Goal: Information Seeking & Learning: Learn about a topic

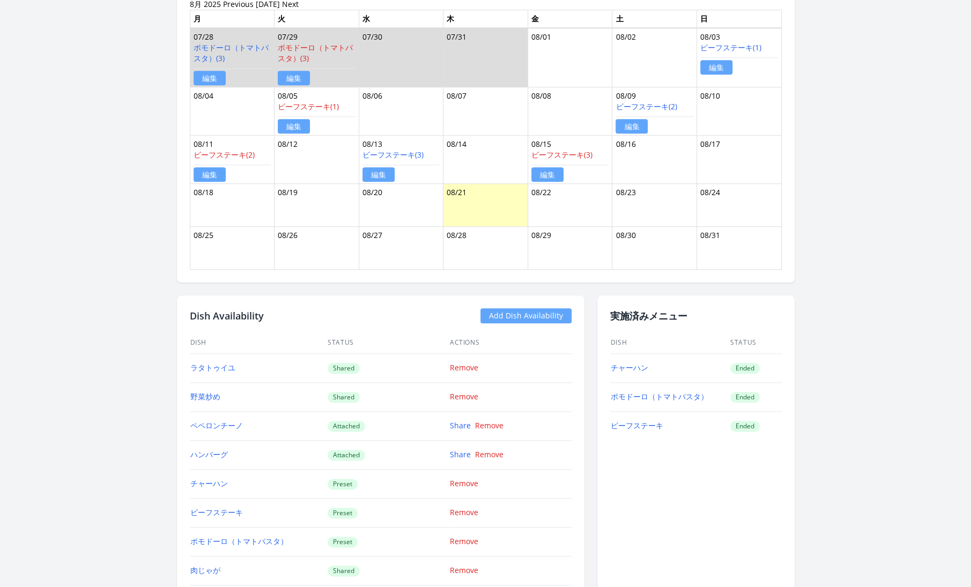
scroll to position [672, 0]
click at [634, 363] on link "チャーハン" at bounding box center [630, 366] width 38 height 10
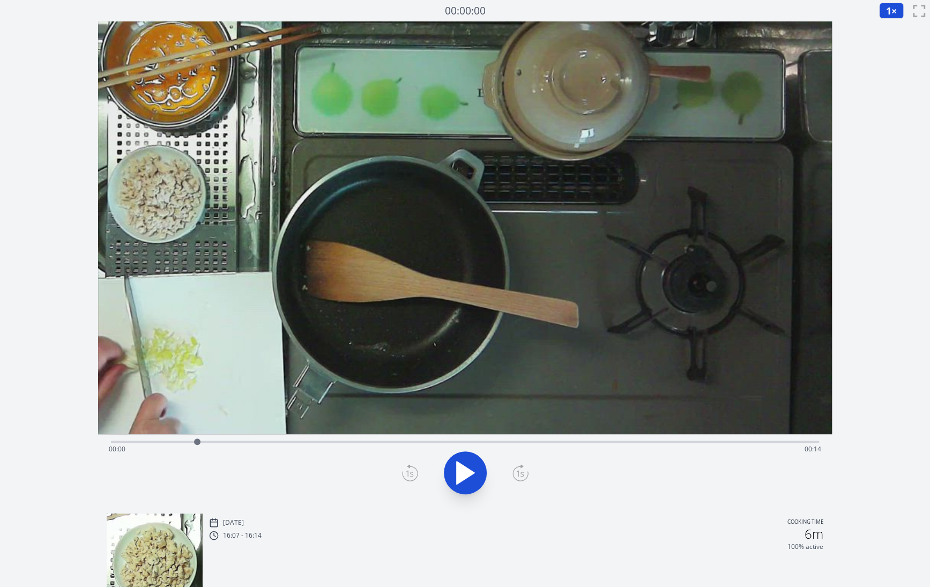
drag, startPoint x: 112, startPoint y: 443, endPoint x: 197, endPoint y: 443, distance: 85.3
click at [197, 443] on div at bounding box center [197, 442] width 6 height 6
click at [469, 468] on icon at bounding box center [471, 473] width 6 height 23
click at [890, 10] on span "1" at bounding box center [888, 10] width 5 height 13
click at [893, 28] on li "0.25×" at bounding box center [894, 25] width 30 height 17
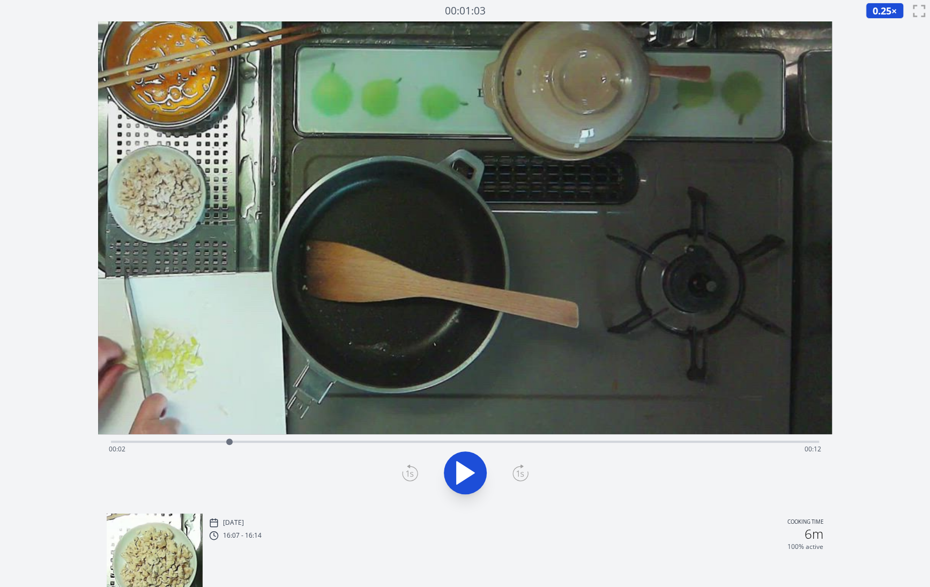
drag, startPoint x: 500, startPoint y: 442, endPoint x: 229, endPoint y: 445, distance: 270.3
click at [229, 445] on div at bounding box center [229, 442] width 16 height 16
click at [461, 470] on icon at bounding box center [466, 473] width 18 height 23
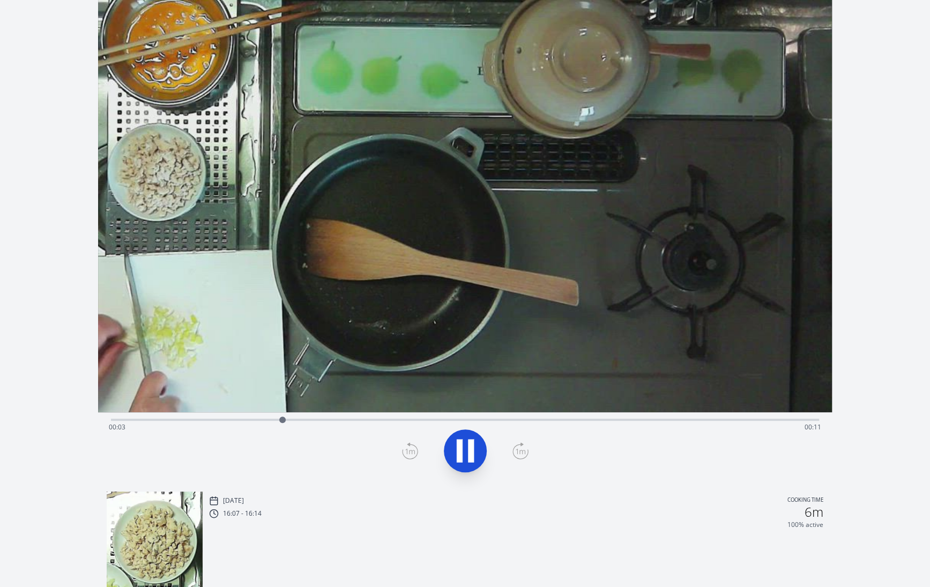
scroll to position [23, 0]
click at [462, 444] on icon at bounding box center [460, 450] width 6 height 23
drag, startPoint x: 402, startPoint y: 417, endPoint x: 338, endPoint y: 414, distance: 63.9
click at [338, 414] on div at bounding box center [338, 419] width 16 height 16
